Goal: Transaction & Acquisition: Purchase product/service

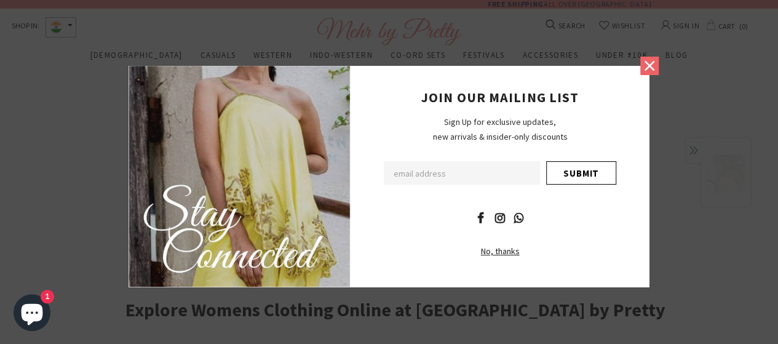
click at [648, 66] on icon at bounding box center [649, 65] width 10 height 10
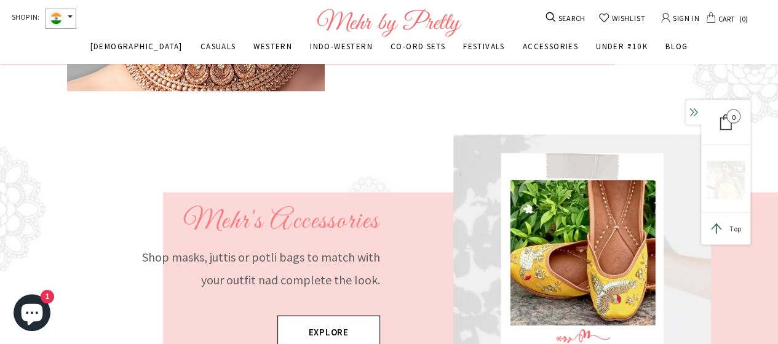
scroll to position [963, 0]
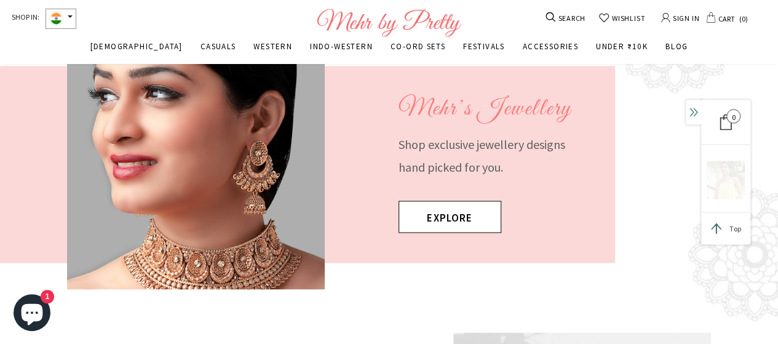
click at [551, 18] on icon at bounding box center [550, 17] width 10 height 10
click at [644, 22] on input "Search Site" at bounding box center [626, 18] width 147 height 26
type input "bed sheet"
click at [533, 6] on button "submit" at bounding box center [549, 18] width 32 height 25
